Goal: Information Seeking & Learning: Check status

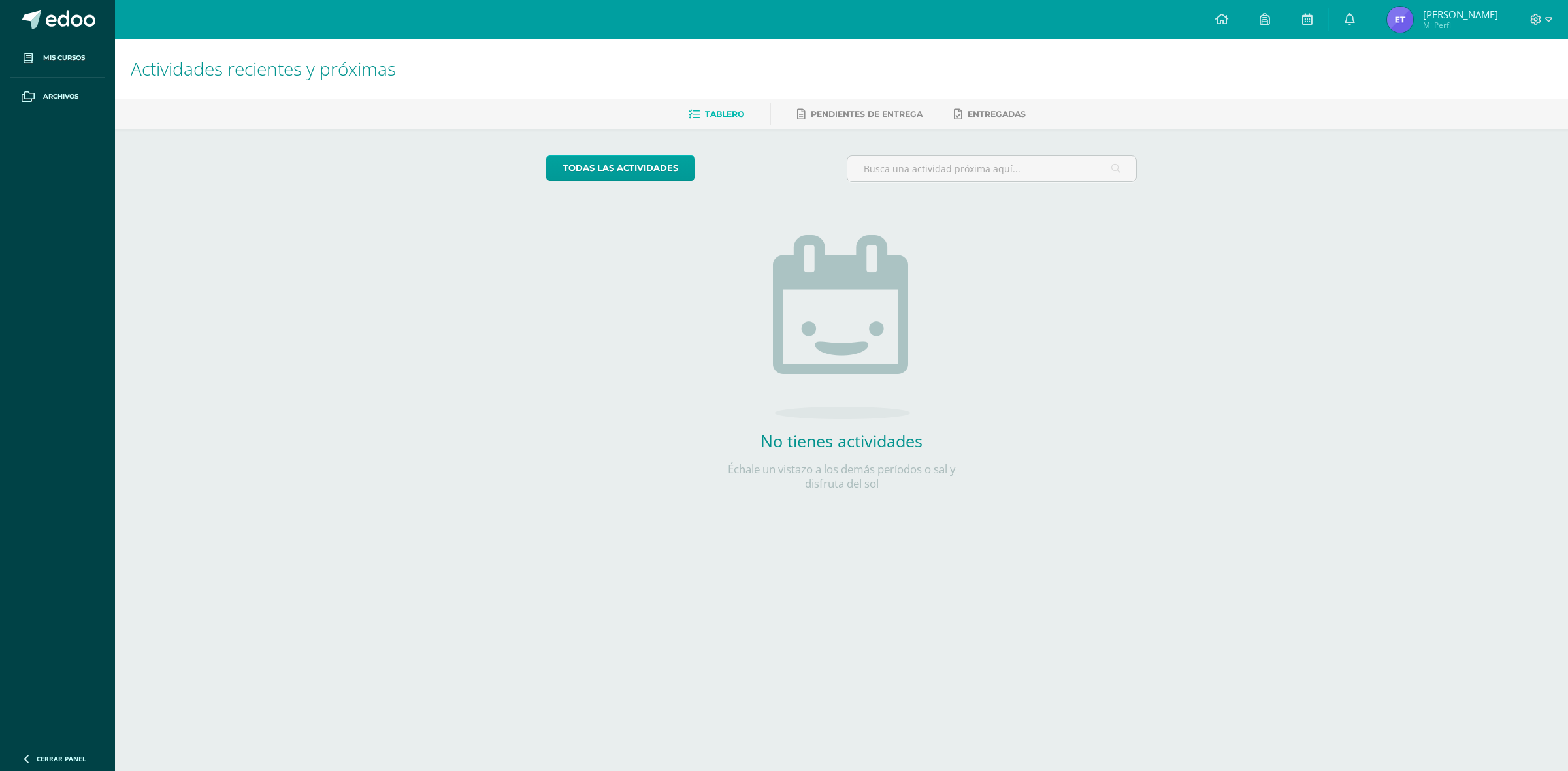
click at [1400, 23] on img at bounding box center [1400, 19] width 26 height 26
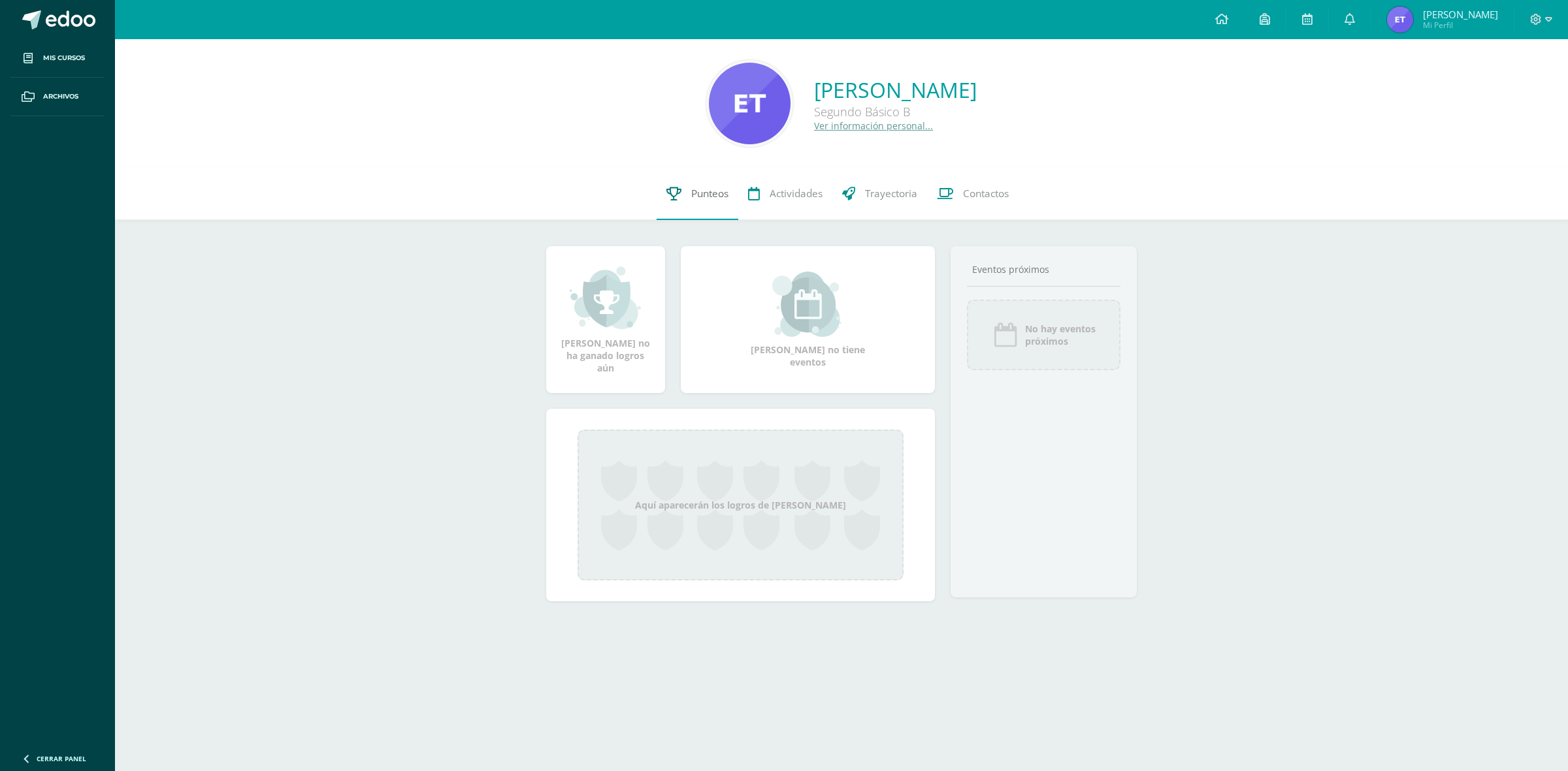
click at [671, 197] on icon at bounding box center [673, 193] width 15 height 13
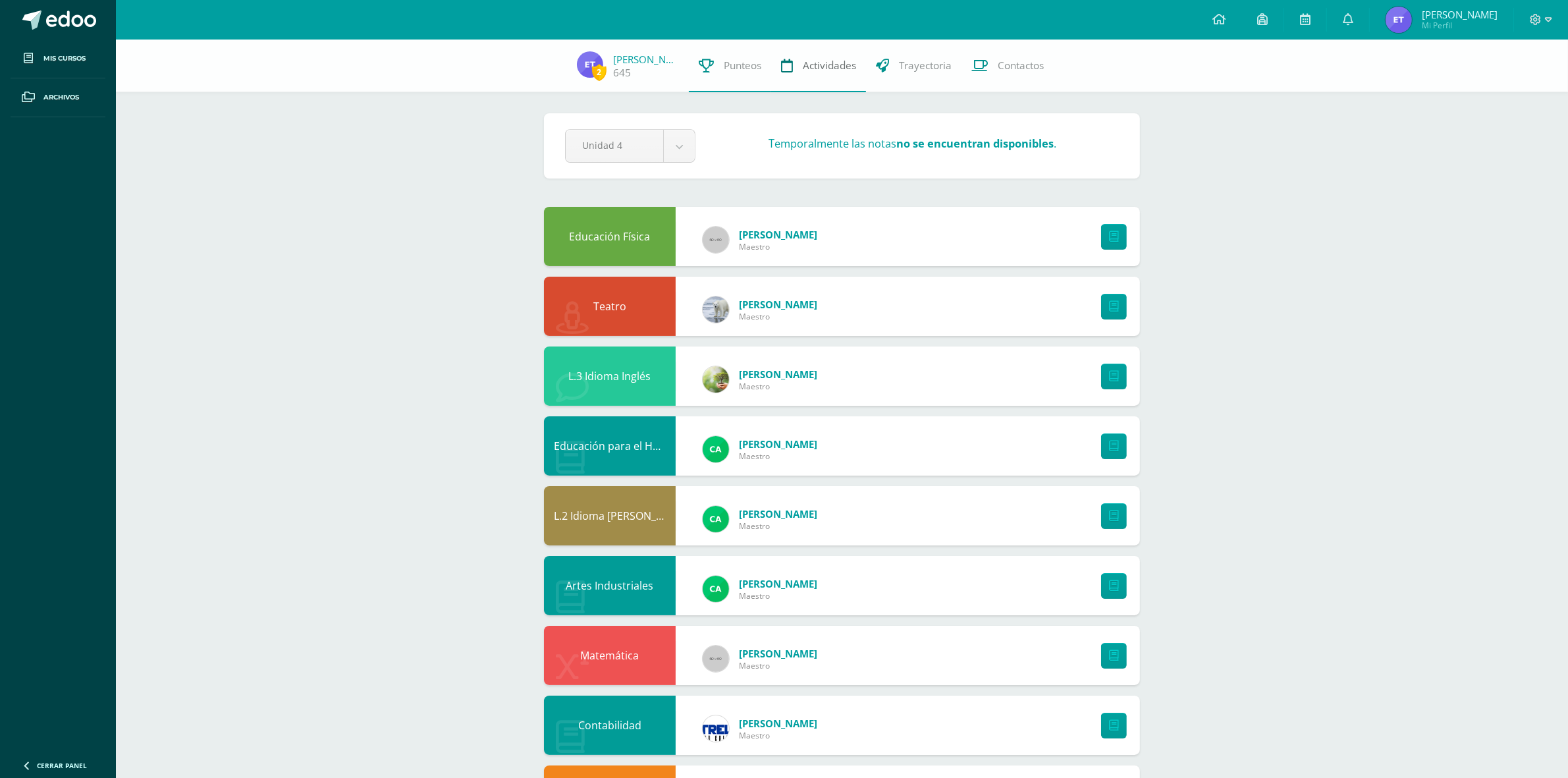
click at [820, 73] on link "Actividades" at bounding box center [818, 66] width 95 height 53
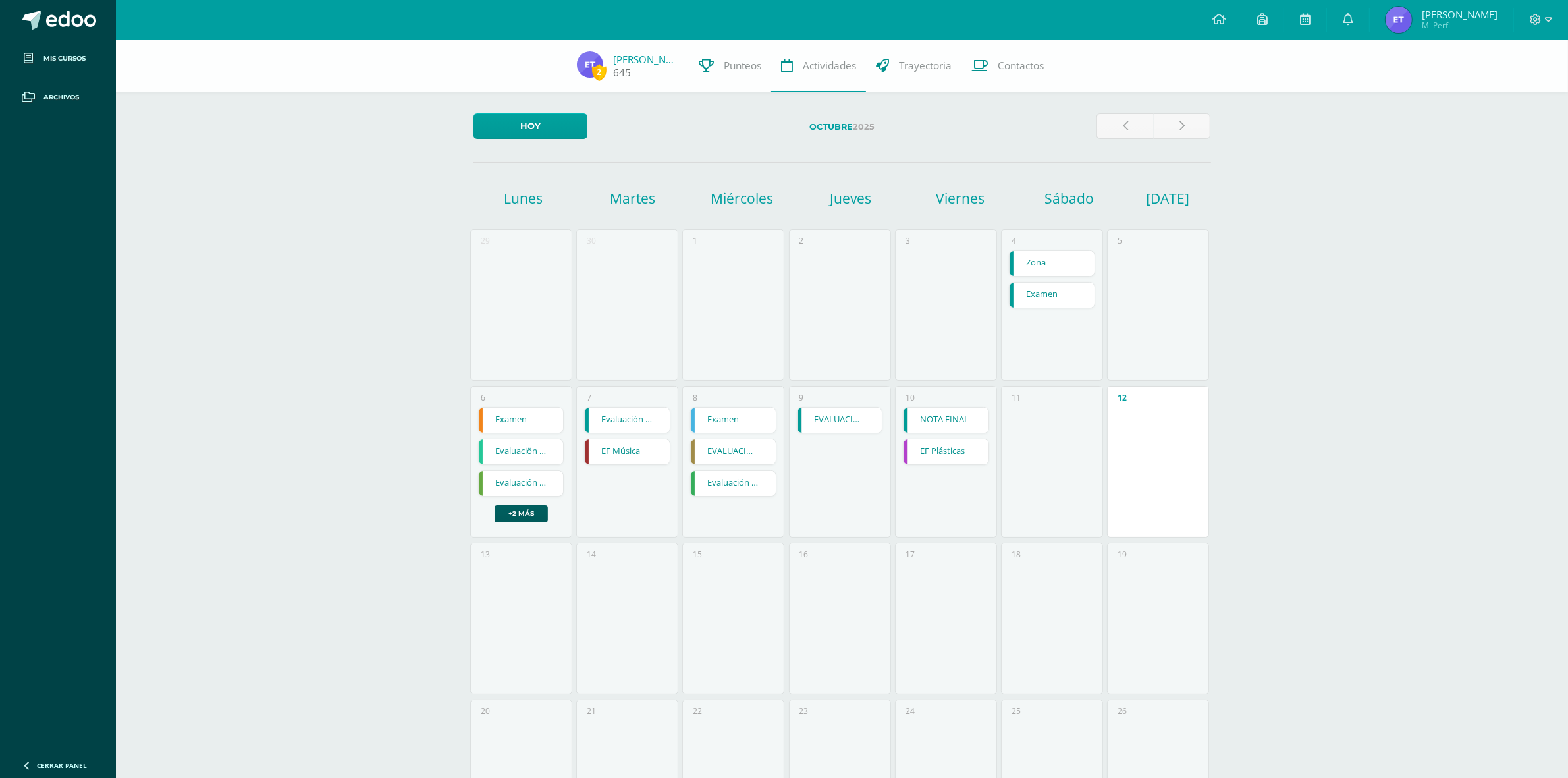
click at [591, 62] on img at bounding box center [590, 64] width 26 height 26
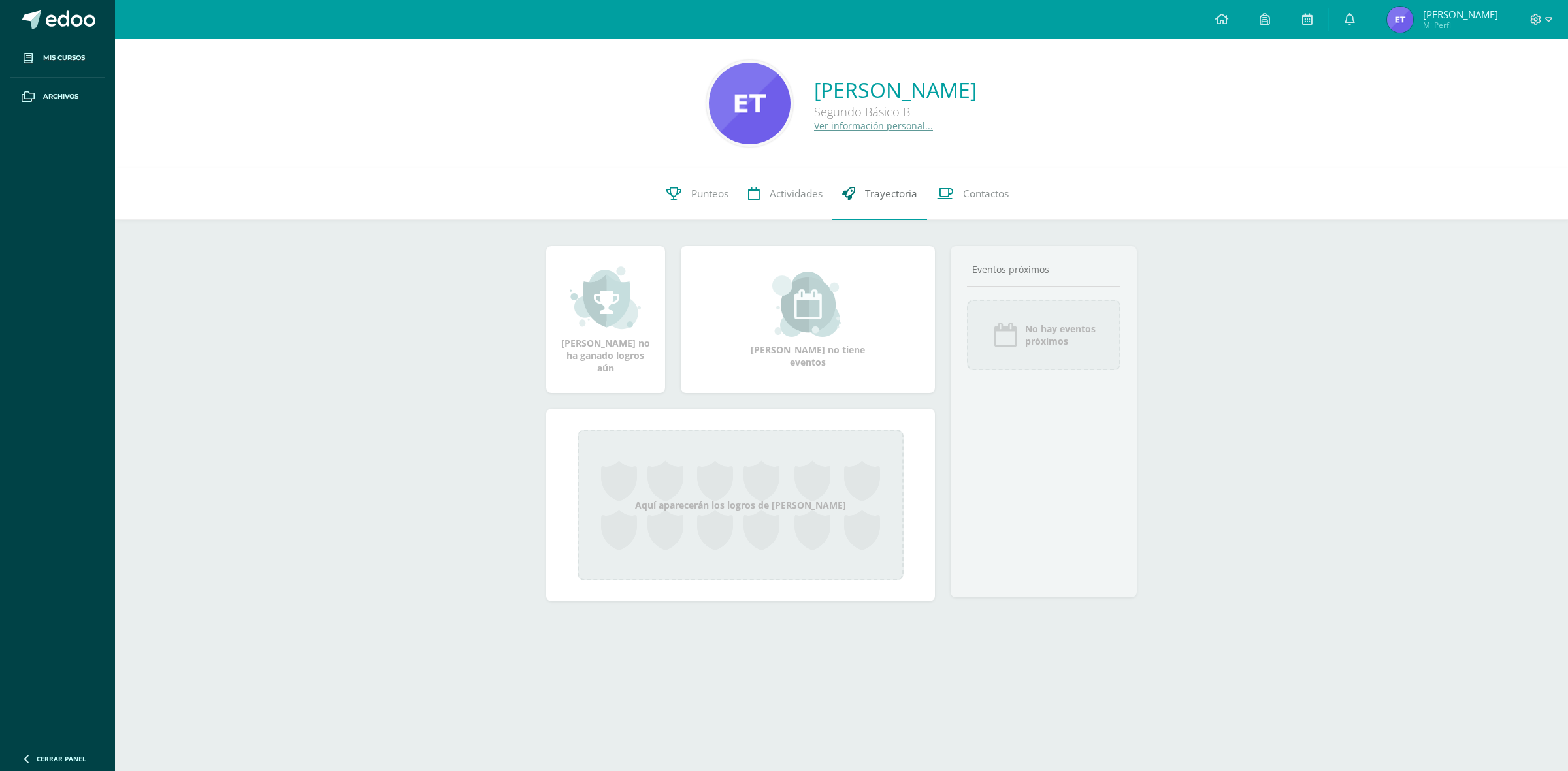
click at [873, 199] on span "Trayectoria" at bounding box center [891, 193] width 53 height 13
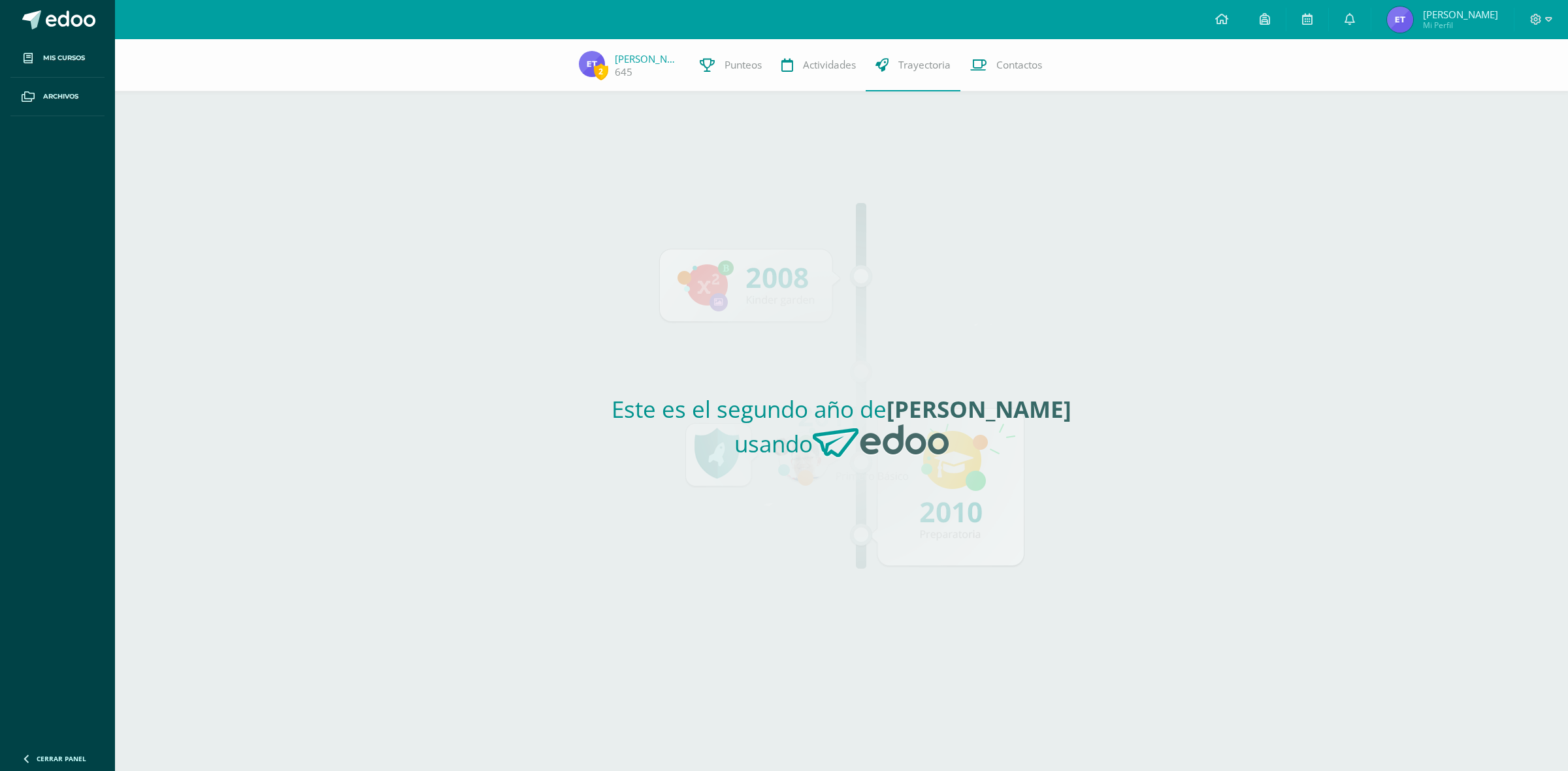
click at [935, 360] on div "Este es el segundo año de Emily Alexandra usando" at bounding box center [841, 431] width 602 height 680
click at [939, 350] on div "Este es el segundo año de Emily Alexandra usando" at bounding box center [841, 431] width 602 height 680
click at [977, 80] on link "Contactos" at bounding box center [1006, 65] width 92 height 52
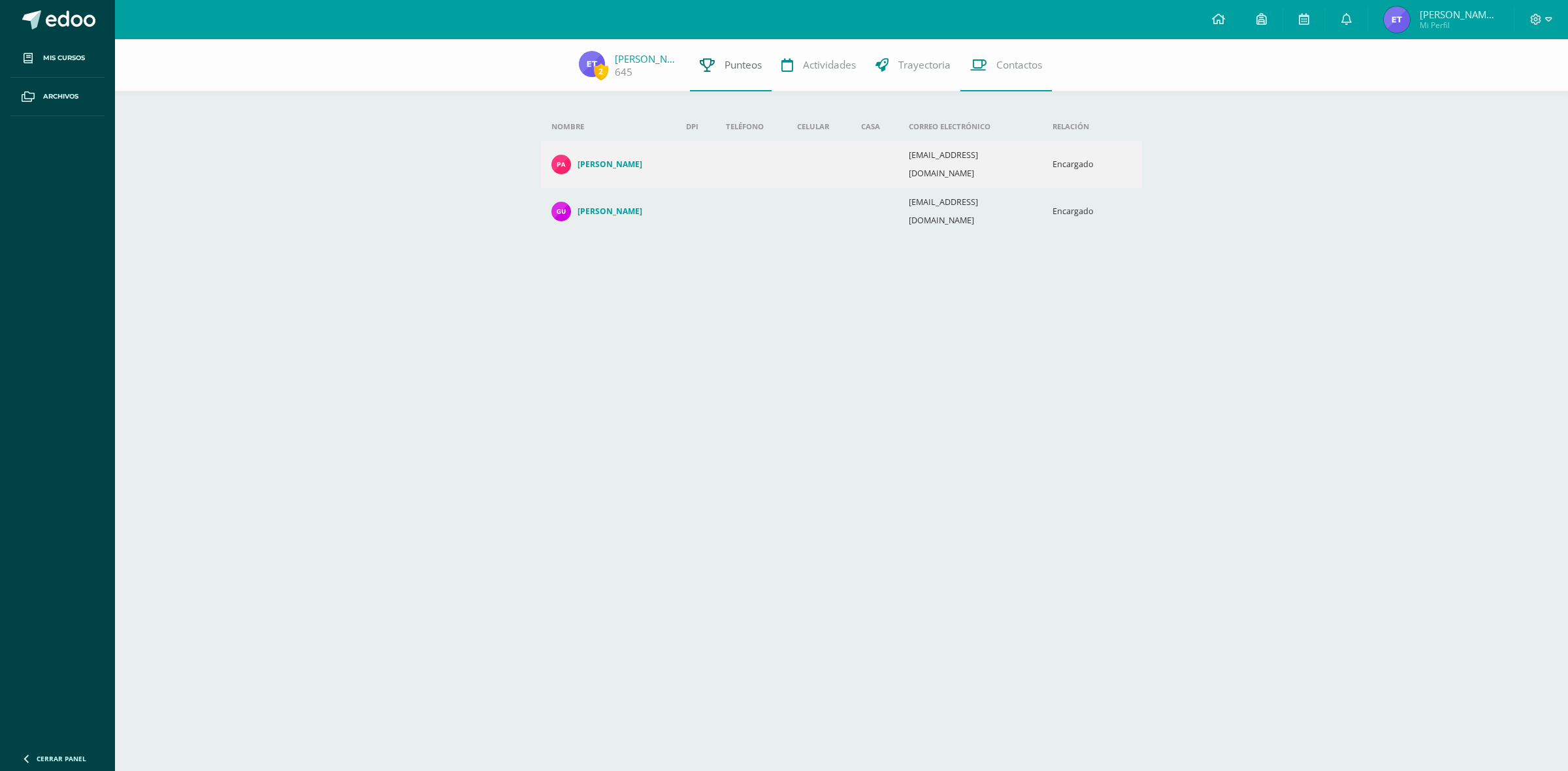
click at [707, 62] on link "Punteos" at bounding box center [730, 65] width 82 height 52
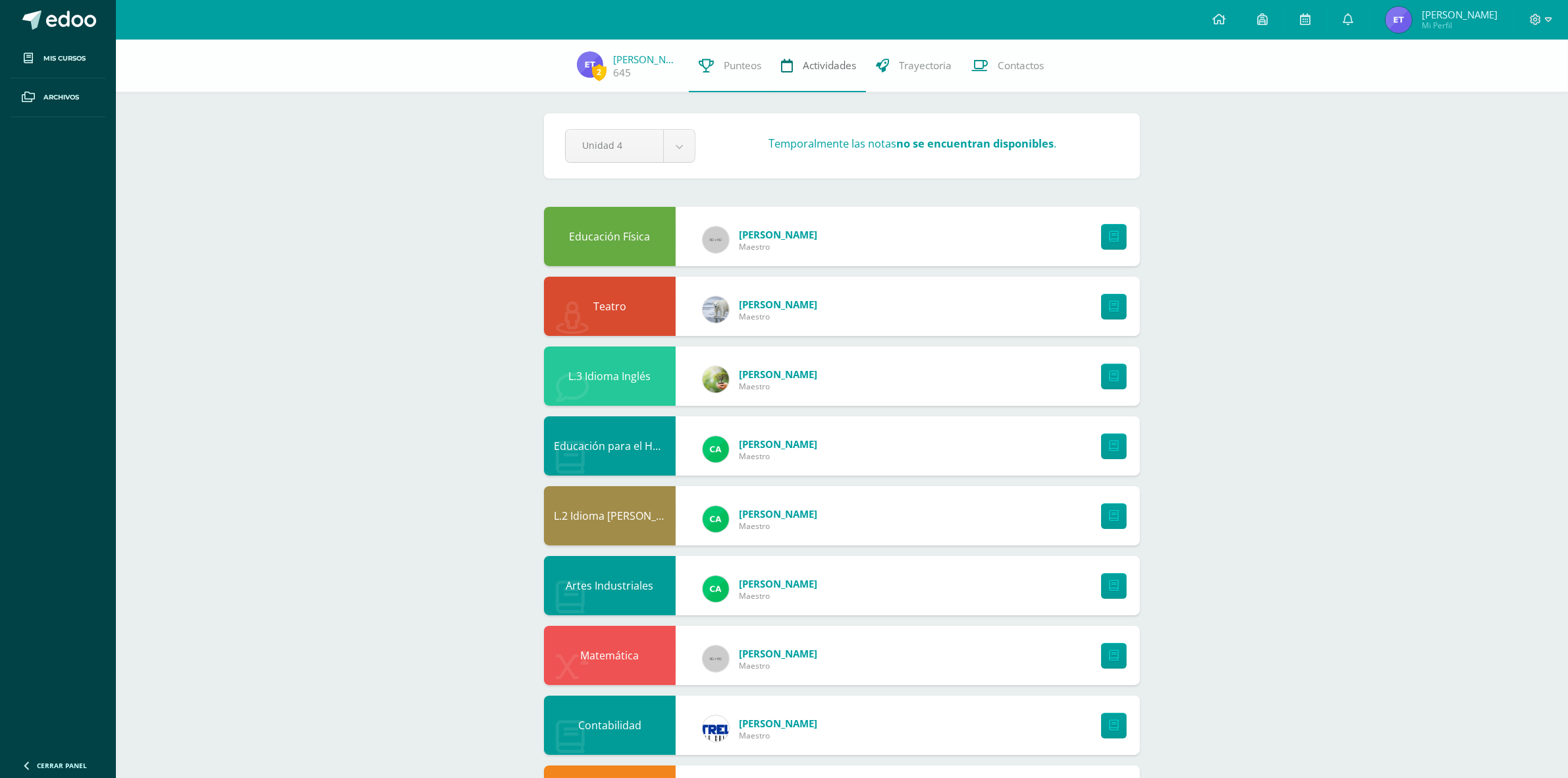
click at [803, 87] on link "Actividades" at bounding box center [818, 66] width 95 height 53
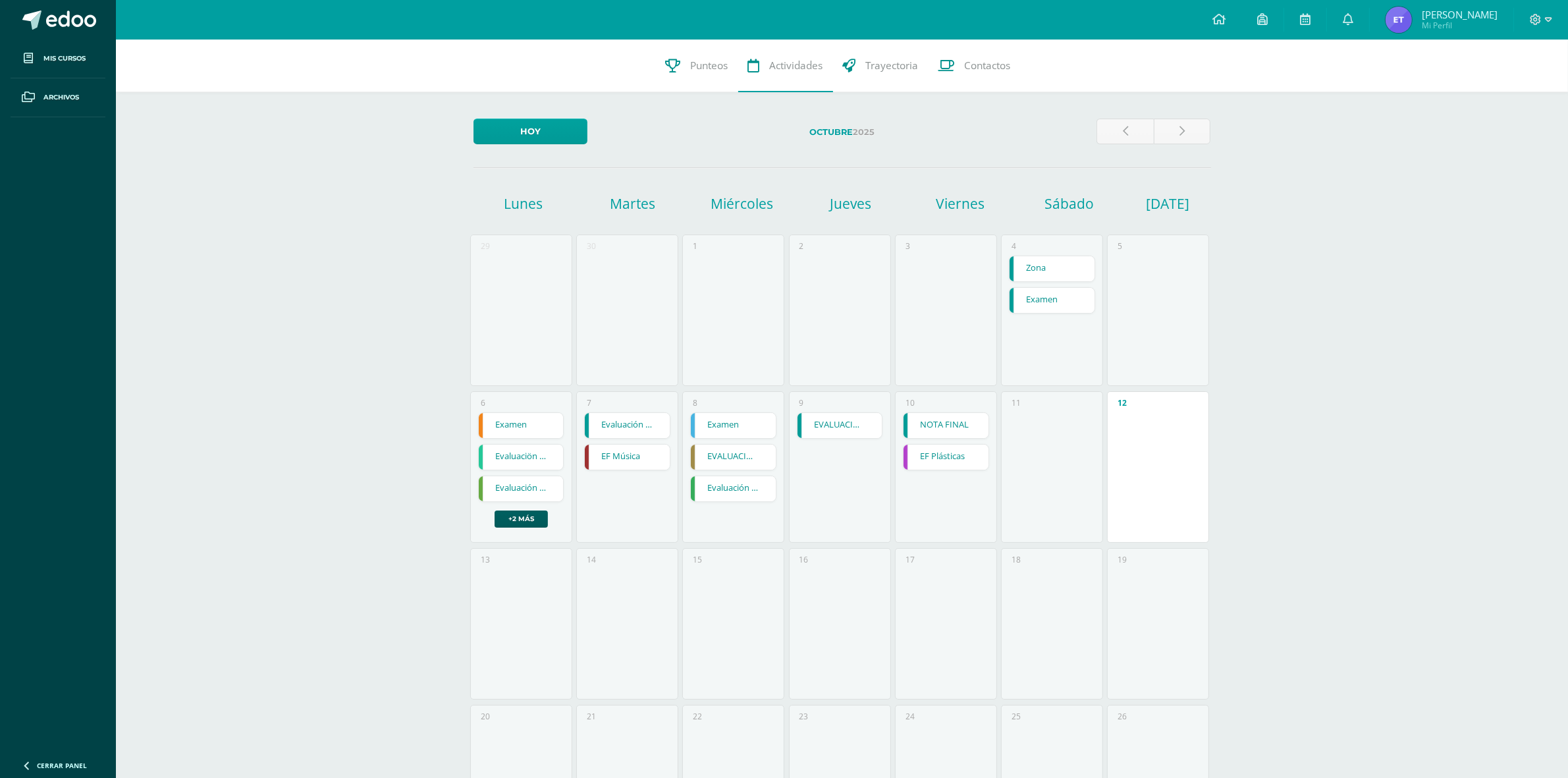
click at [856, 420] on link "EVALUACIÓN FINAL" at bounding box center [840, 425] width 85 height 25
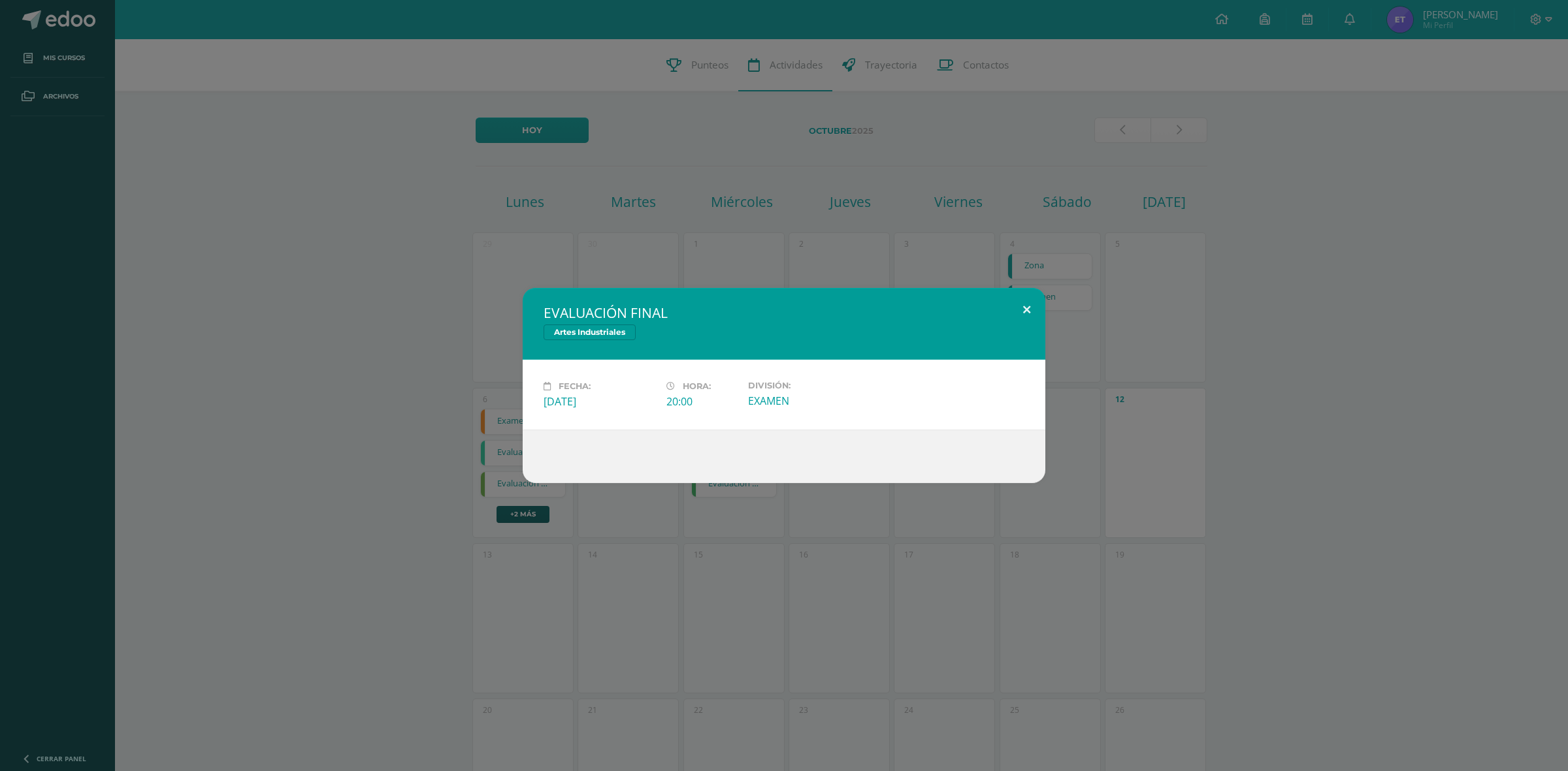
click at [1012, 307] on button at bounding box center [1027, 310] width 37 height 45
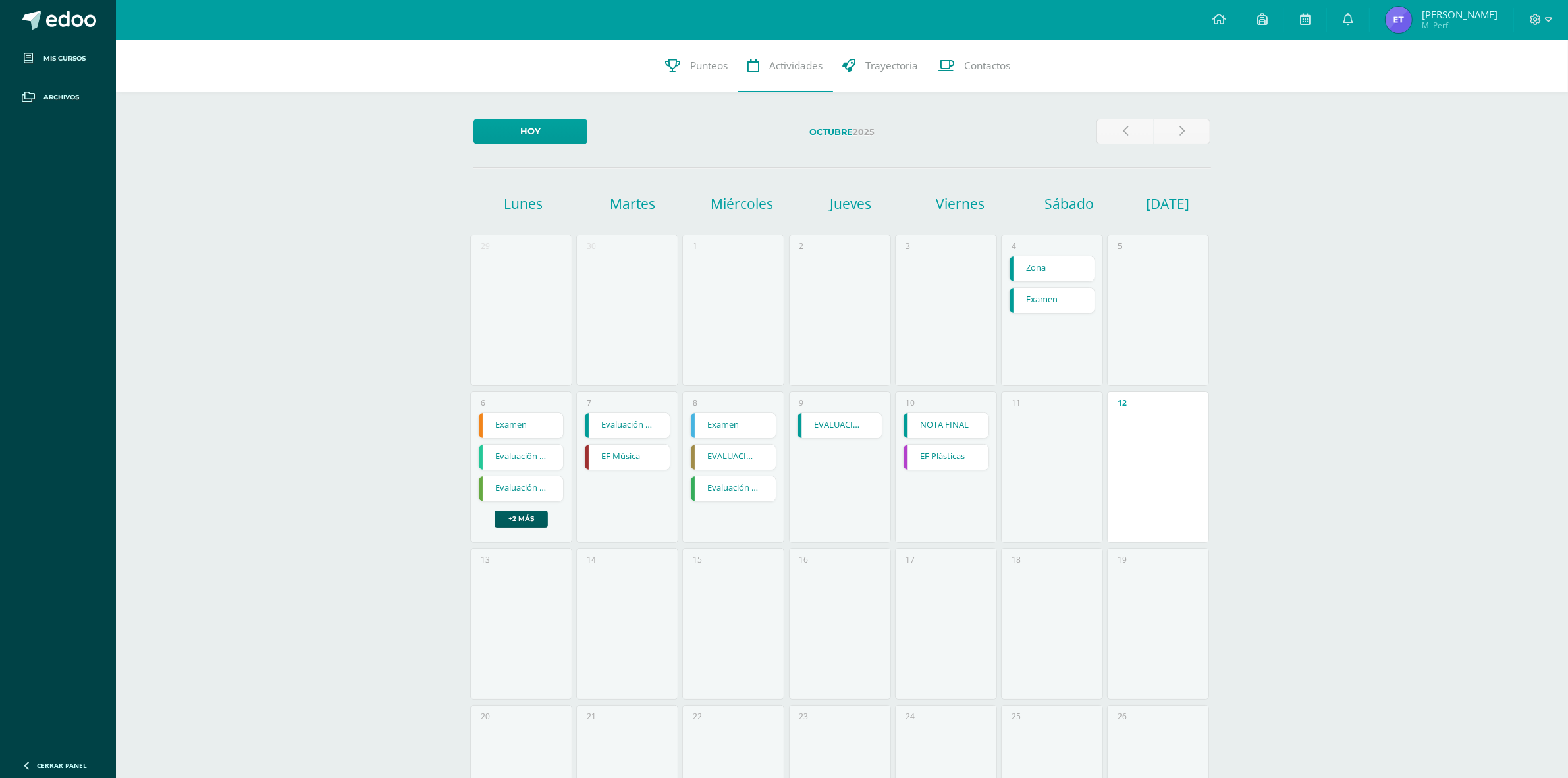
click at [963, 426] on link "NOTA FINAL" at bounding box center [946, 425] width 85 height 25
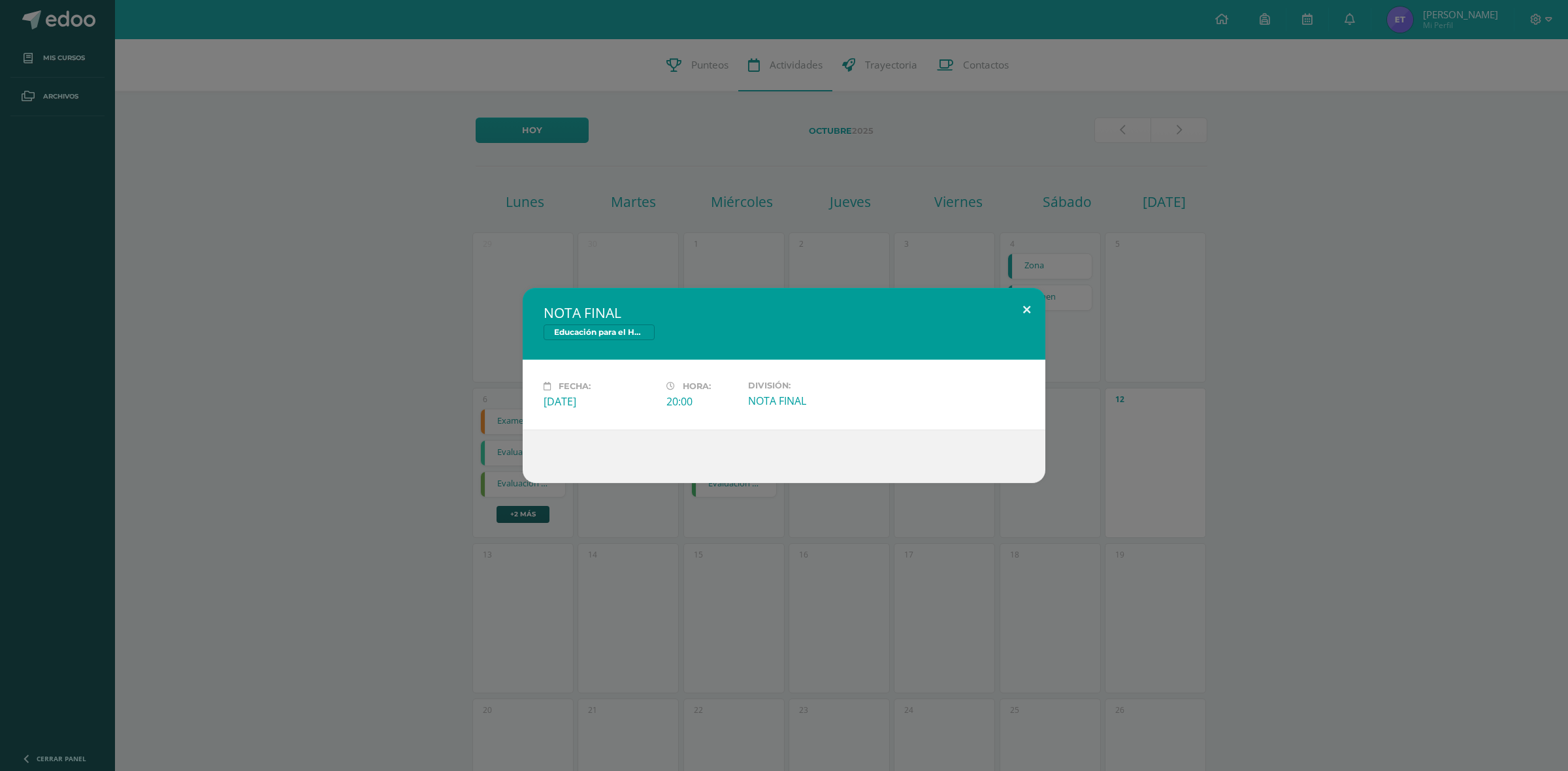
click at [1020, 314] on button at bounding box center [1027, 310] width 37 height 45
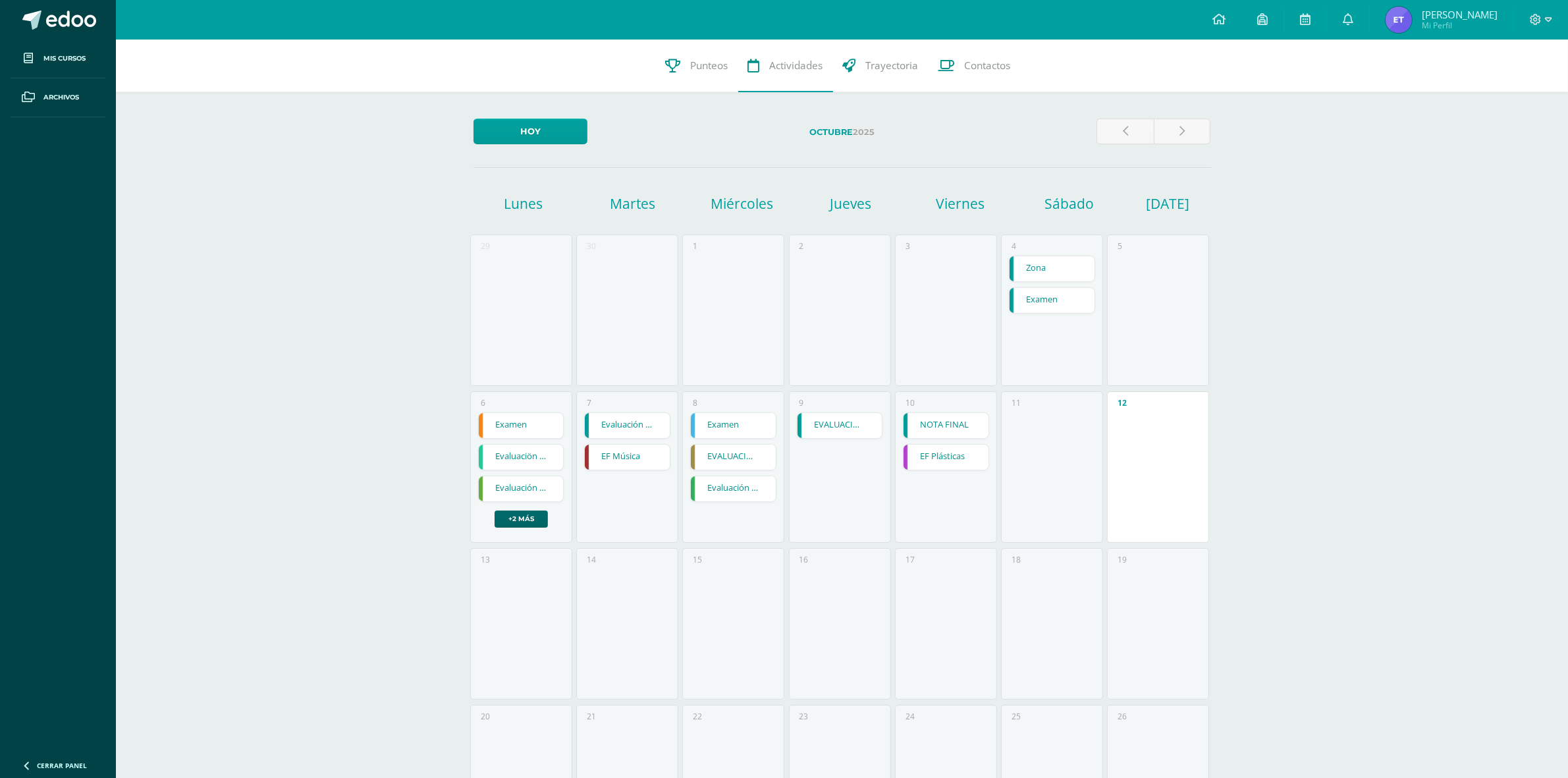
click at [511, 522] on link "+2 más" at bounding box center [521, 520] width 54 height 17
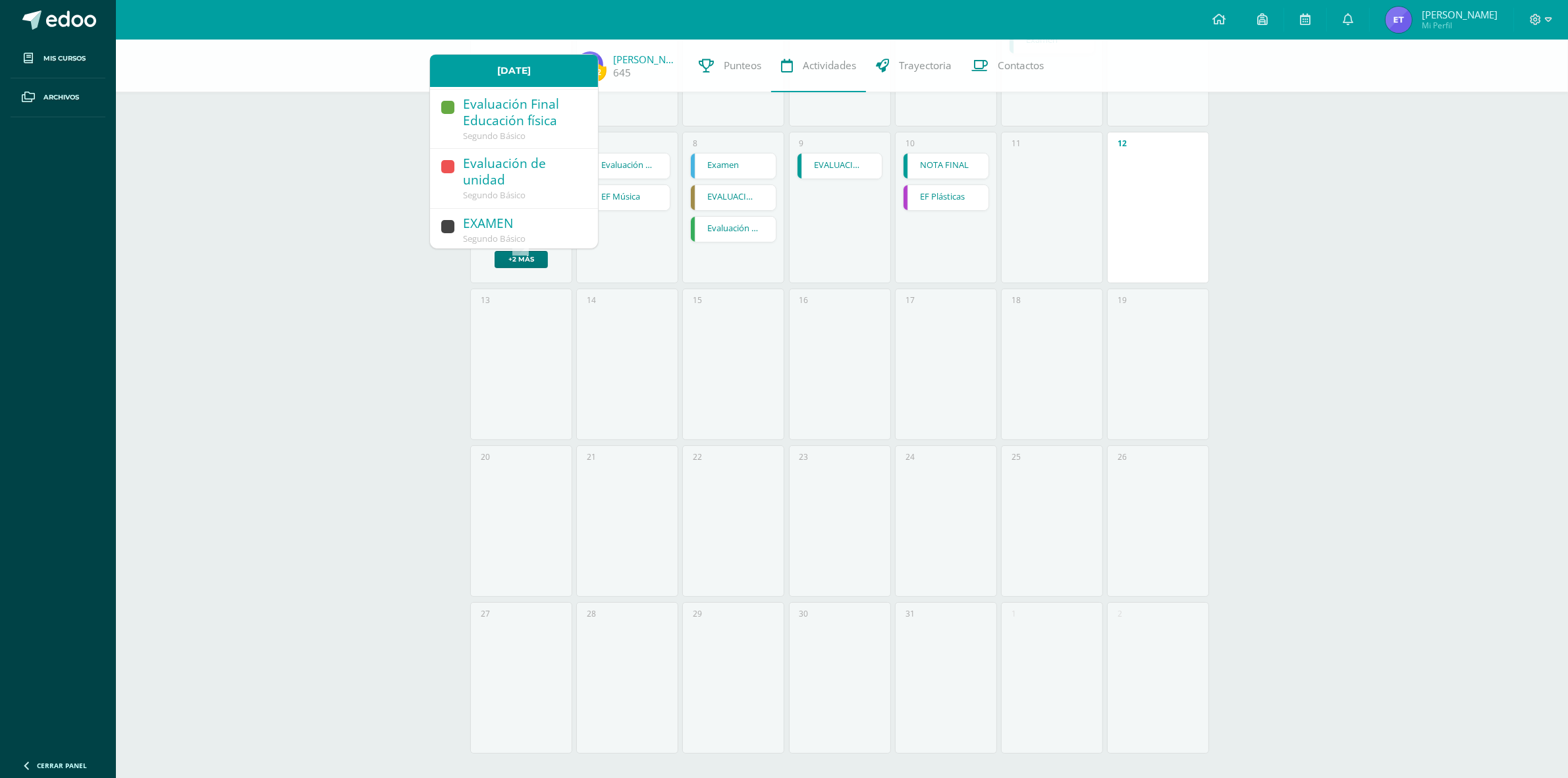
scroll to position [262, 0]
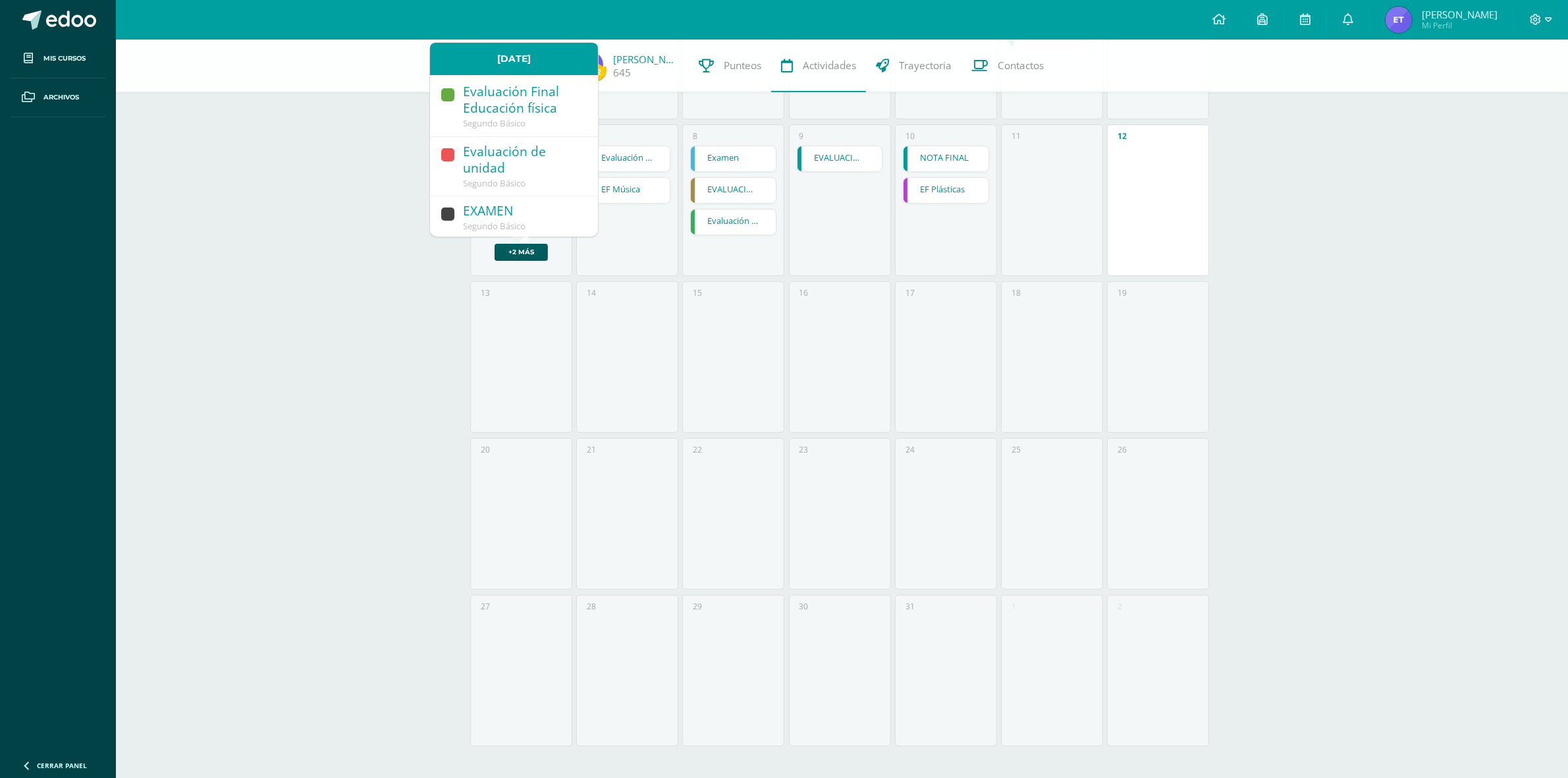
drag, startPoint x: 673, startPoint y: 396, endPoint x: 680, endPoint y: 401, distance: 8.6
click at [680, 401] on div "29 30 1 2 3 4 Zona Zona Educación Cristiana Cargando contenido Examen Examen Ed…" at bounding box center [843, 360] width 748 height 784
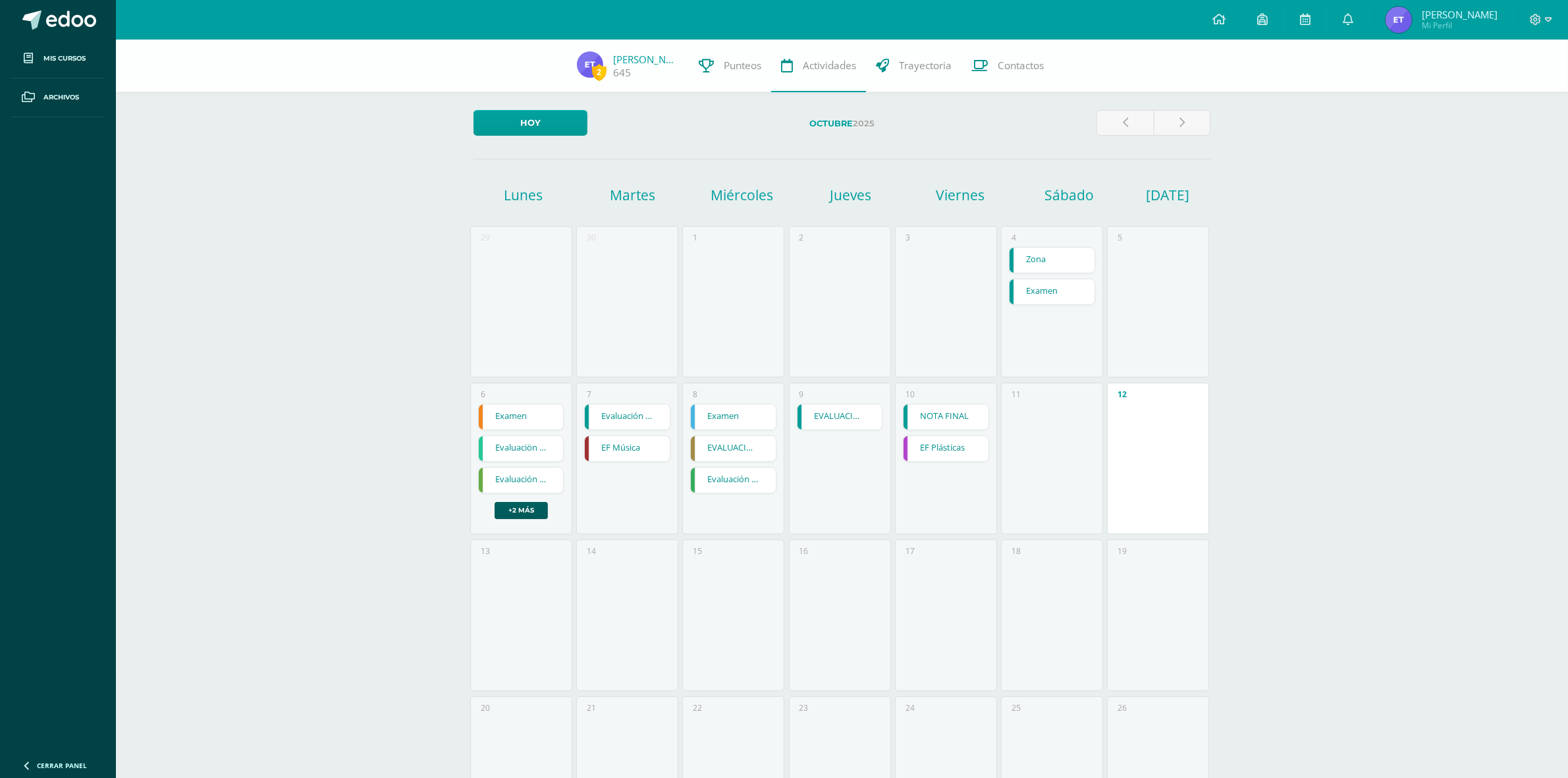
scroll to position [0, 0]
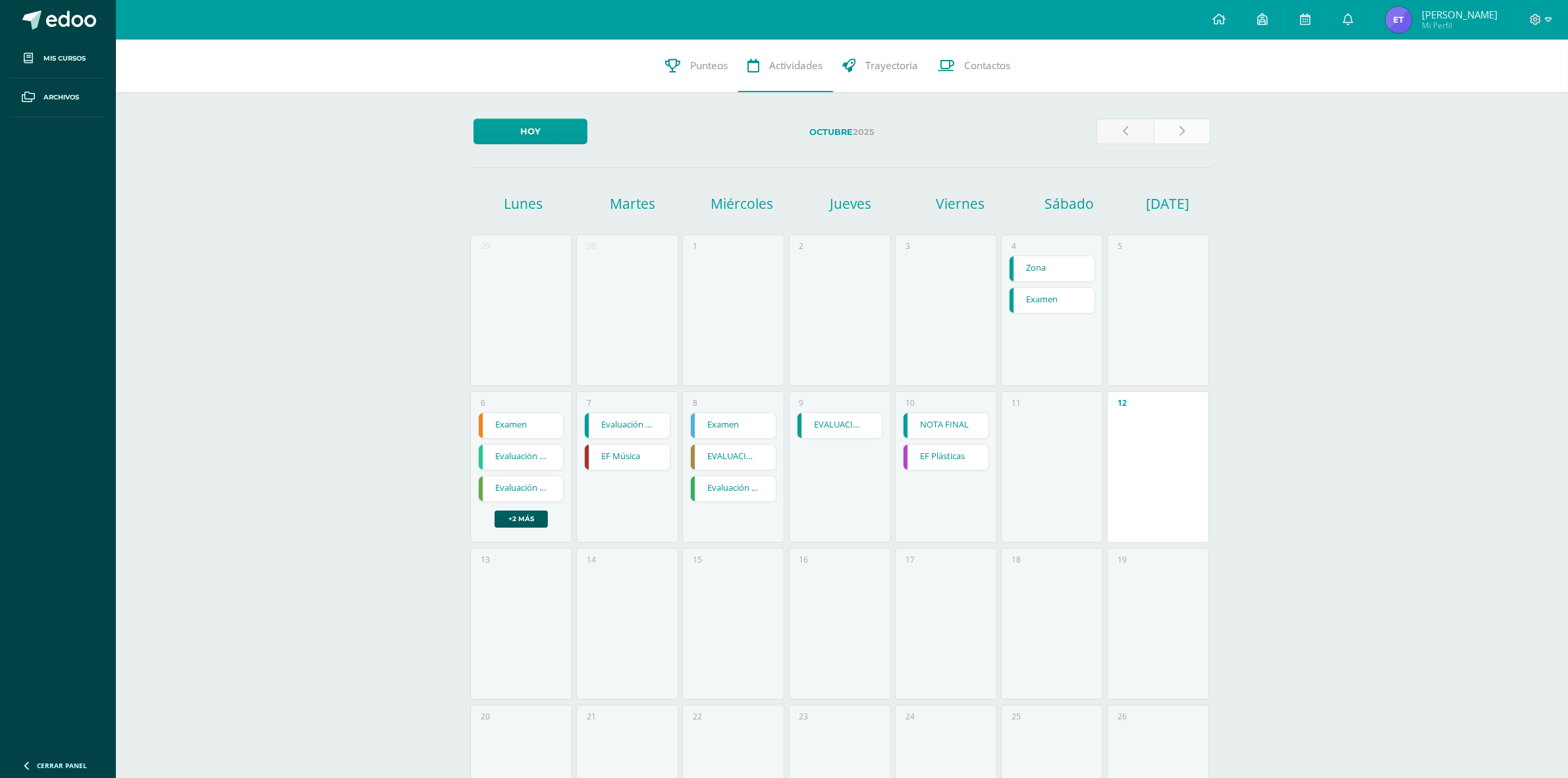
click at [1187, 133] on link at bounding box center [1182, 132] width 57 height 26
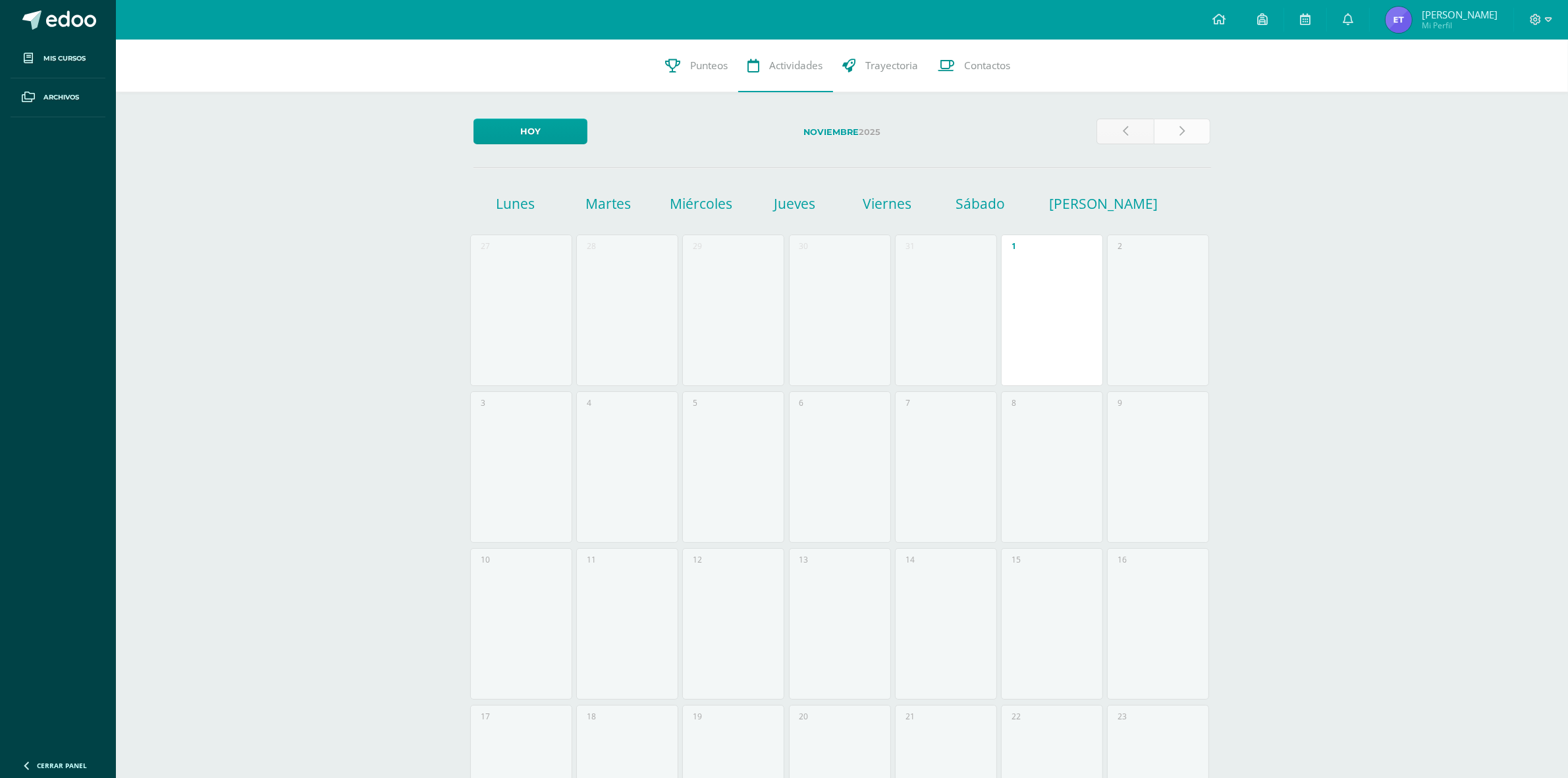
click at [1183, 135] on icon at bounding box center [1182, 132] width 5 height 11
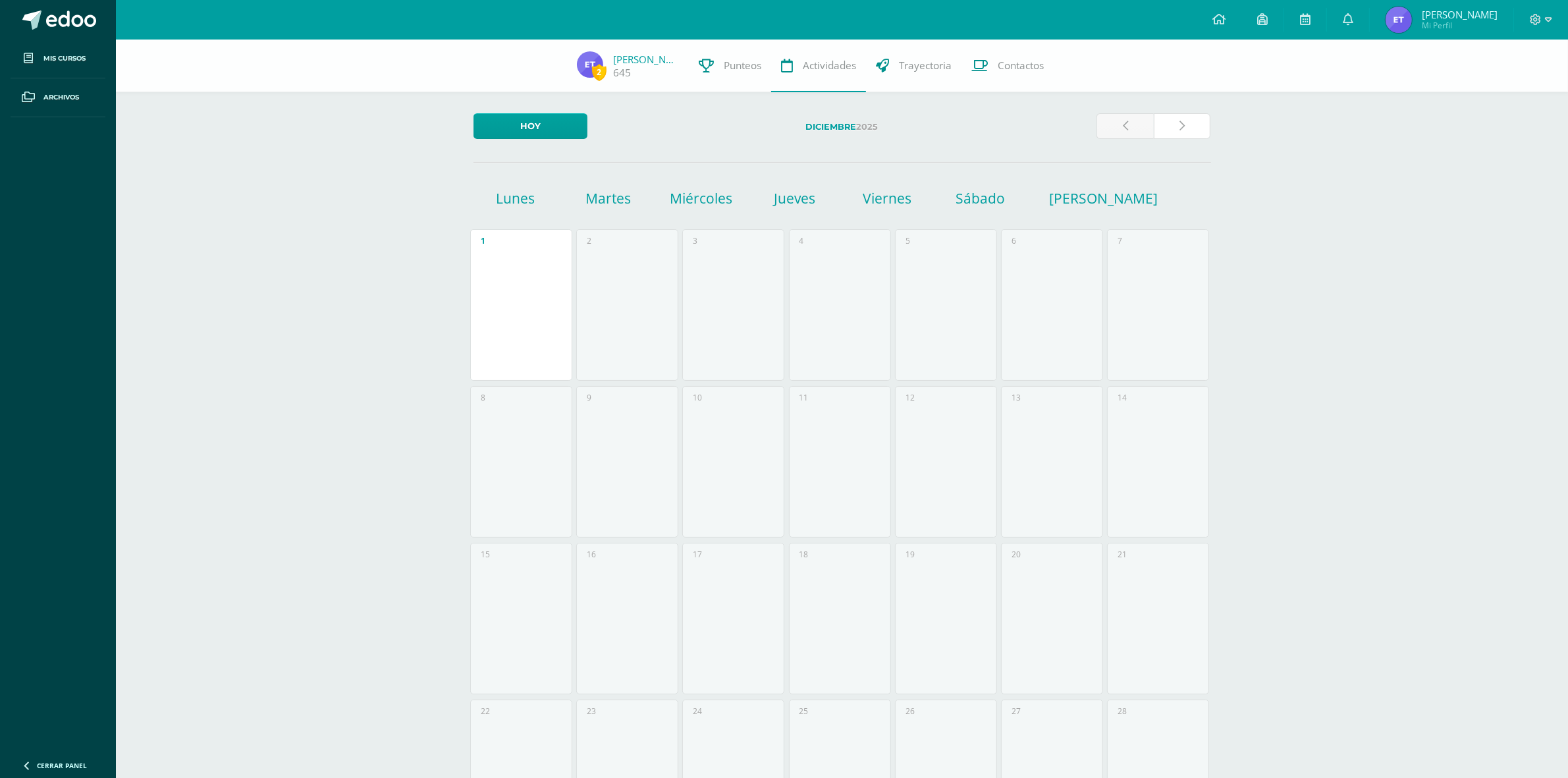
click at [1183, 135] on link at bounding box center [1182, 126] width 57 height 26
